Goal: Transaction & Acquisition: Purchase product/service

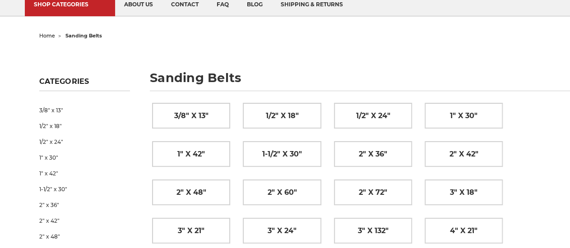
scroll to position [70, 0]
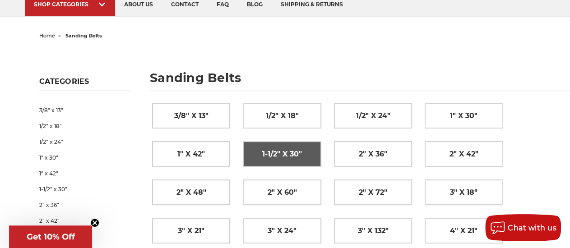
click at [274, 150] on span "1-1/2" x 30"" at bounding box center [282, 154] width 40 height 15
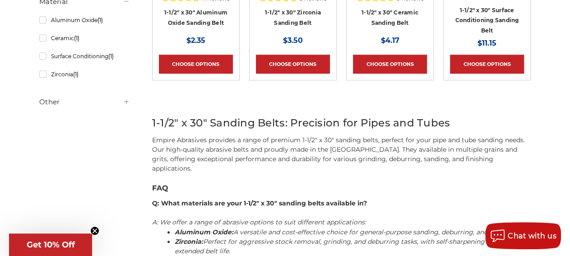
scroll to position [297, 0]
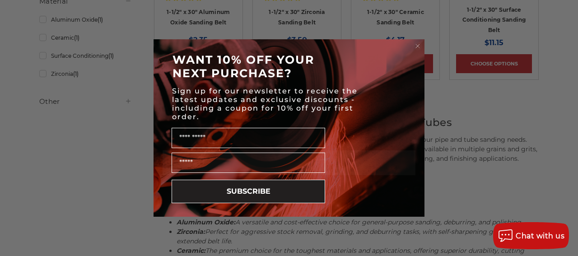
click at [520, 99] on div "Close dialog WANT 10% OFF YOUR NEXT PURCHASE? Sign up for our newsletter to rec…" at bounding box center [289, 128] width 578 height 256
click at [125, 198] on div "Close dialog WANT 10% OFF YOUR NEXT PURCHASE? Sign up for our newsletter to rec…" at bounding box center [289, 128] width 578 height 256
click at [415, 44] on circle "Close dialog" at bounding box center [417, 46] width 9 height 9
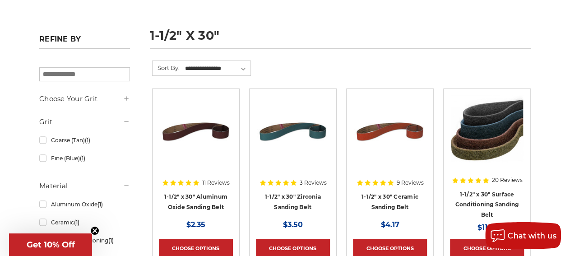
scroll to position [116, 0]
